Goal: Register for event/course

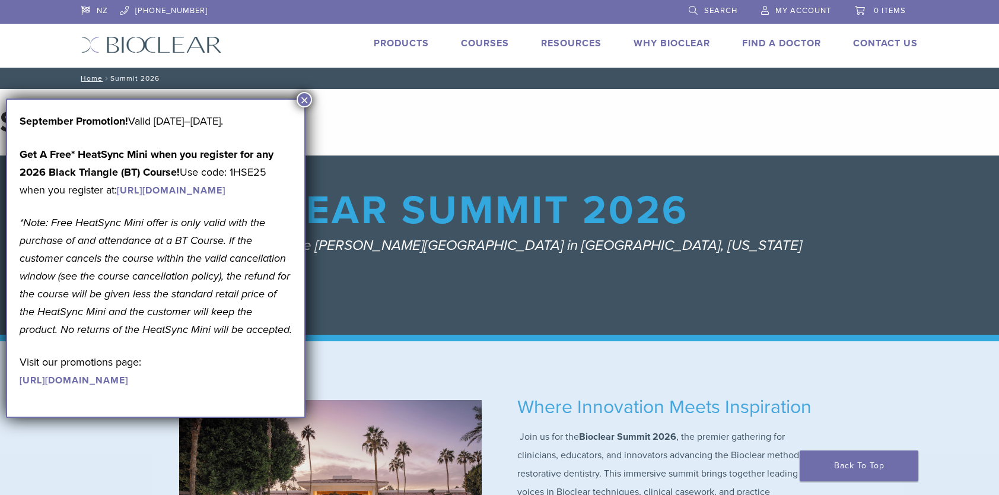
click at [304, 100] on button "×" at bounding box center [304, 99] width 15 height 15
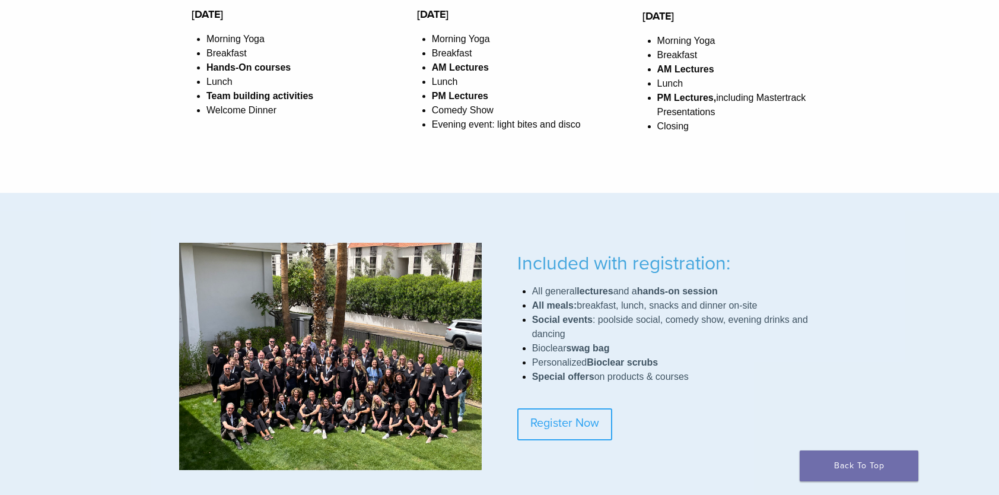
scroll to position [712, 0]
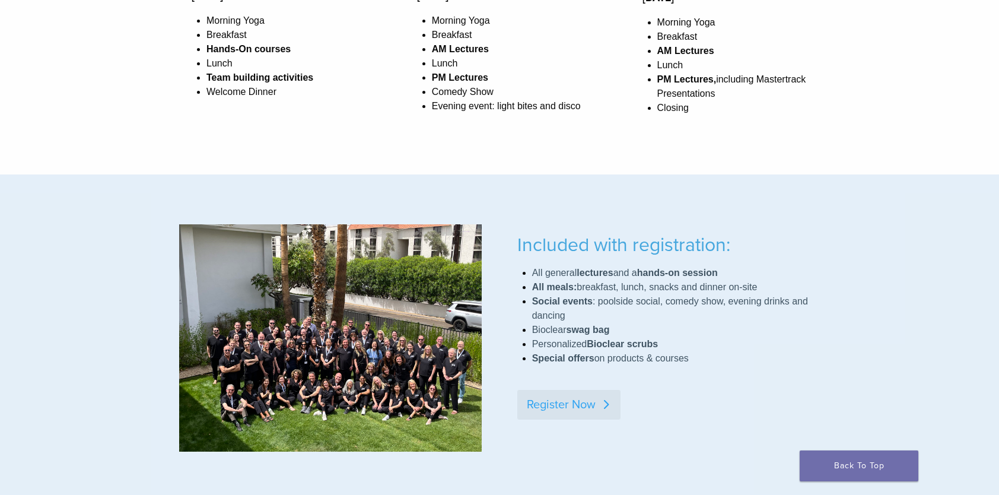
click at [538, 401] on link "Register Now" at bounding box center [568, 405] width 103 height 30
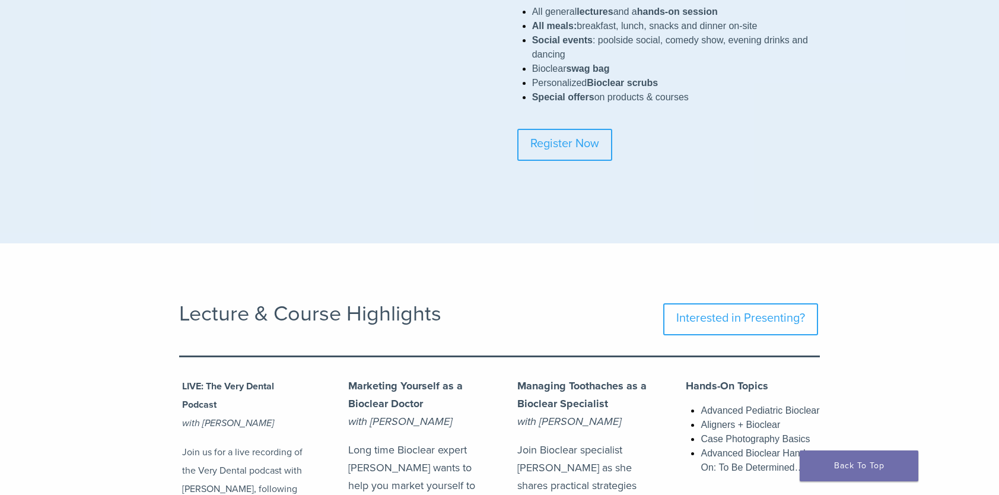
scroll to position [890, 0]
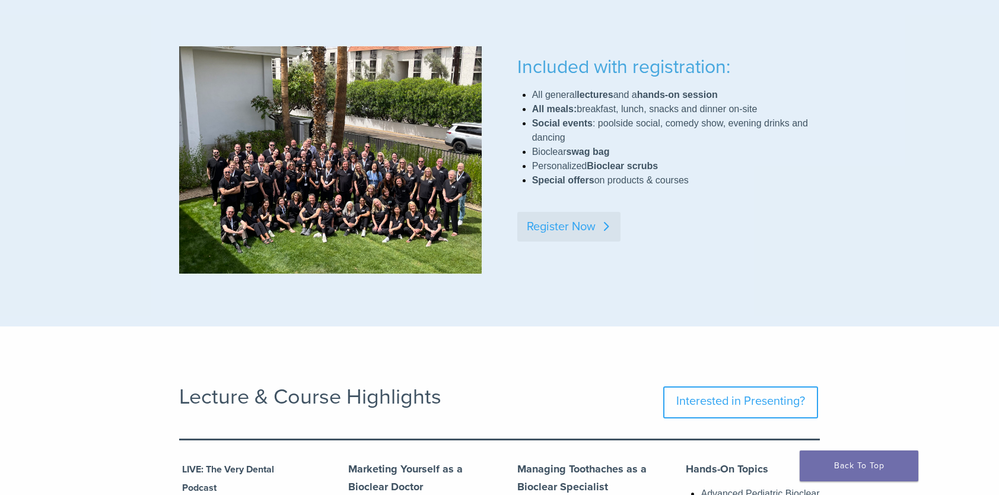
click at [562, 221] on link "Register Now" at bounding box center [568, 227] width 103 height 30
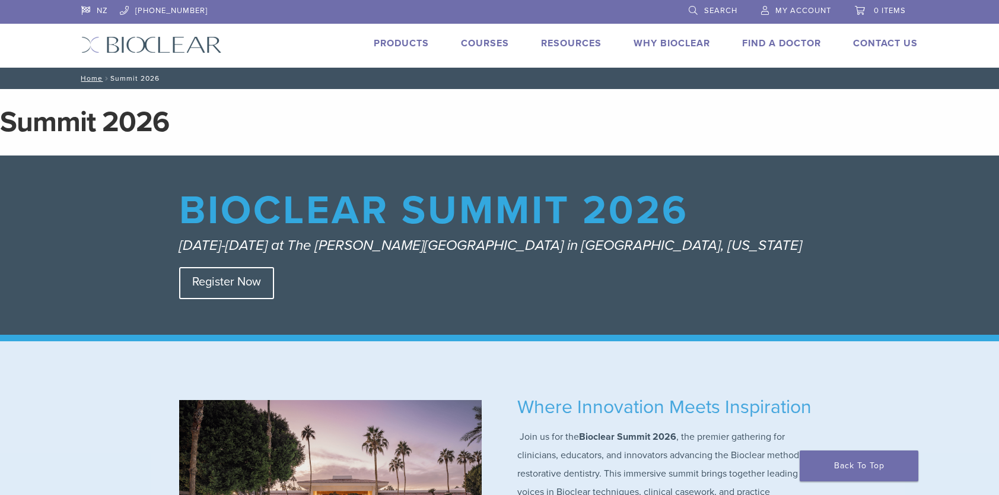
scroll to position [119, 0]
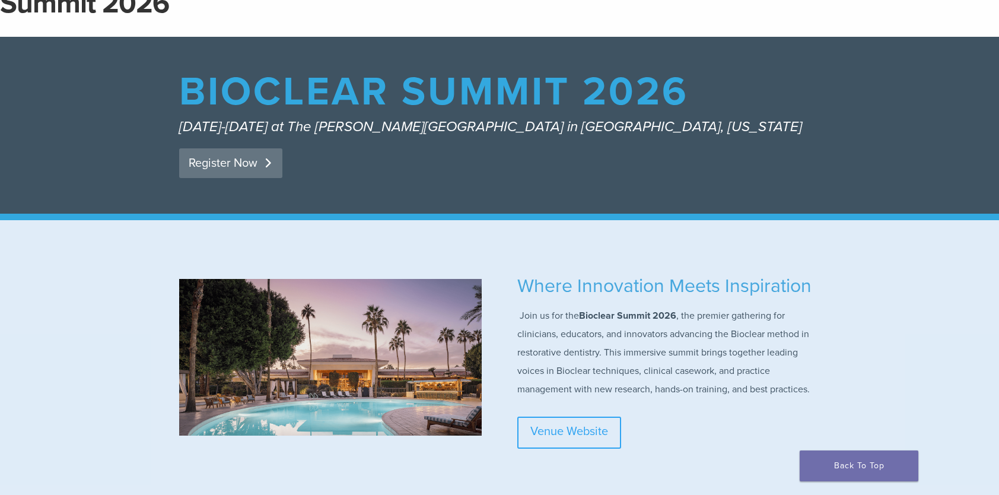
click at [227, 165] on link "Register Now" at bounding box center [230, 163] width 103 height 30
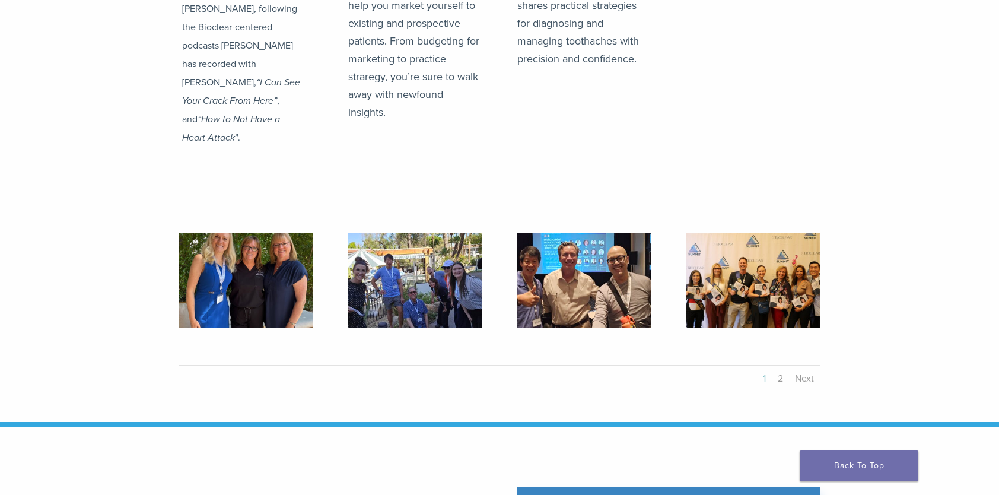
scroll to position [1631, 0]
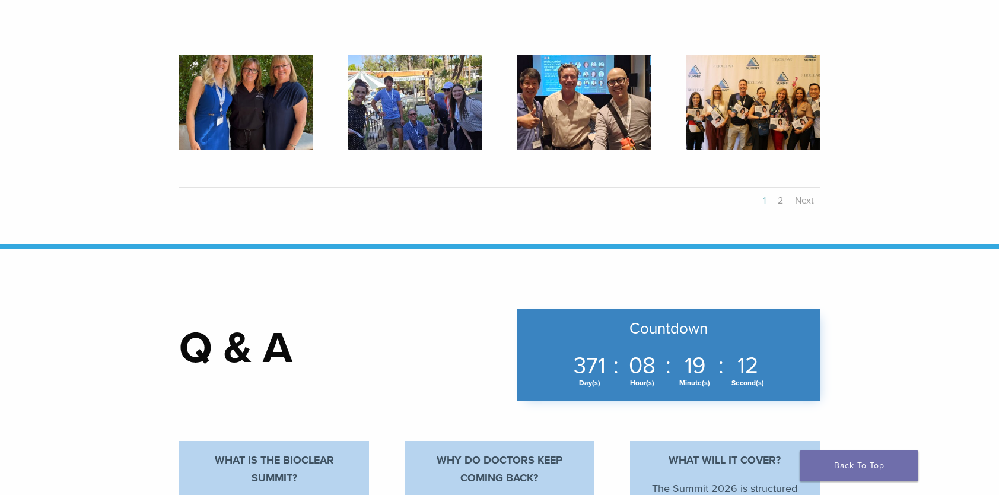
click at [227, 329] on h1 "Q & A" at bounding box center [330, 351] width 303 height 49
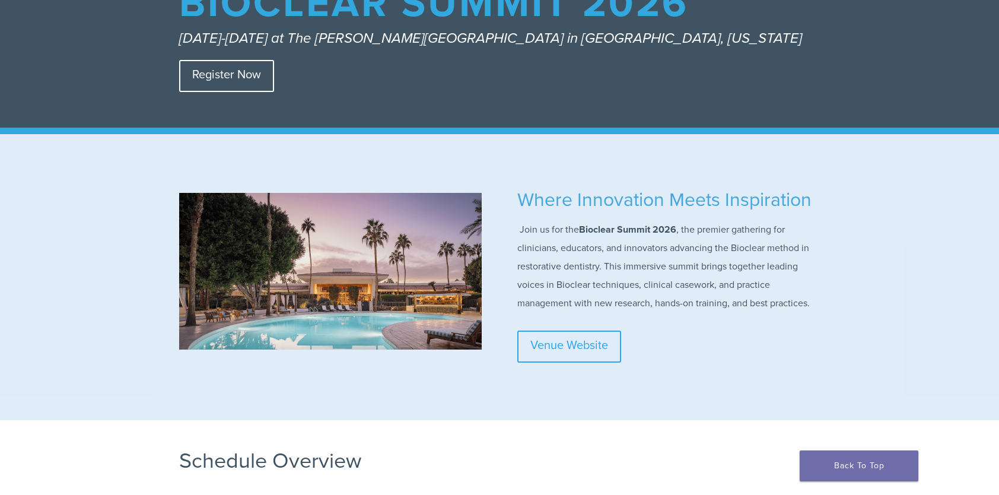
scroll to position [29, 0]
